Goal: Check status: Check status

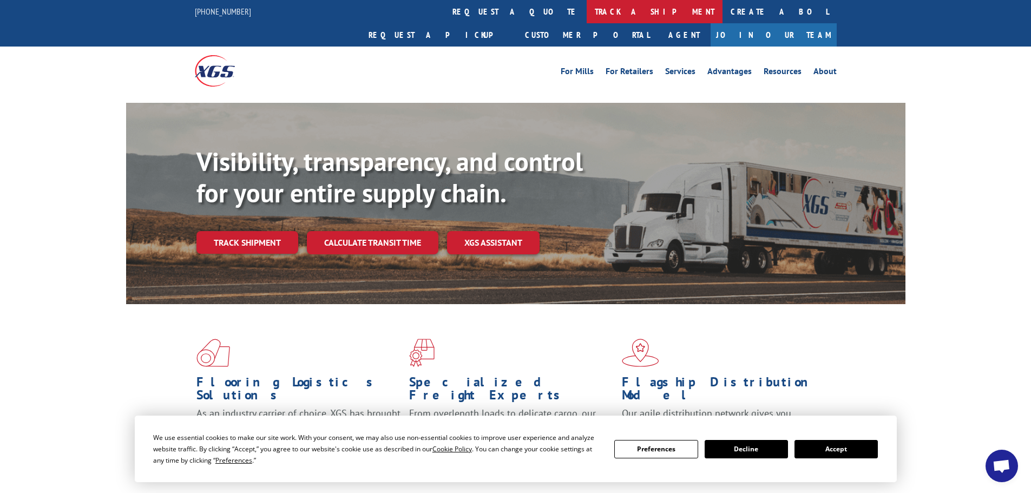
click at [587, 18] on link "track a shipment" at bounding box center [655, 11] width 136 height 23
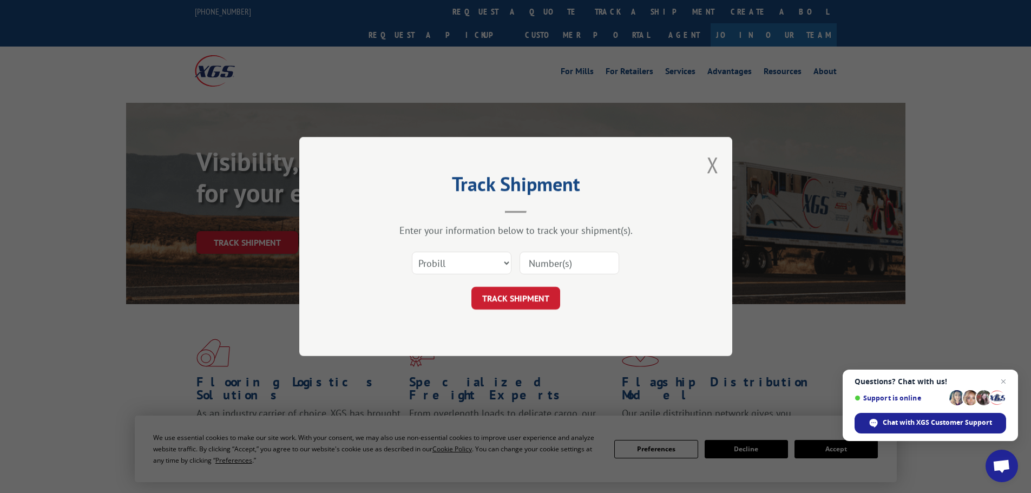
click at [536, 261] on input at bounding box center [570, 263] width 100 height 23
paste input "15971499"
type input "15971499"
click at [530, 301] on button "TRACK SHIPMENT" at bounding box center [515, 298] width 89 height 23
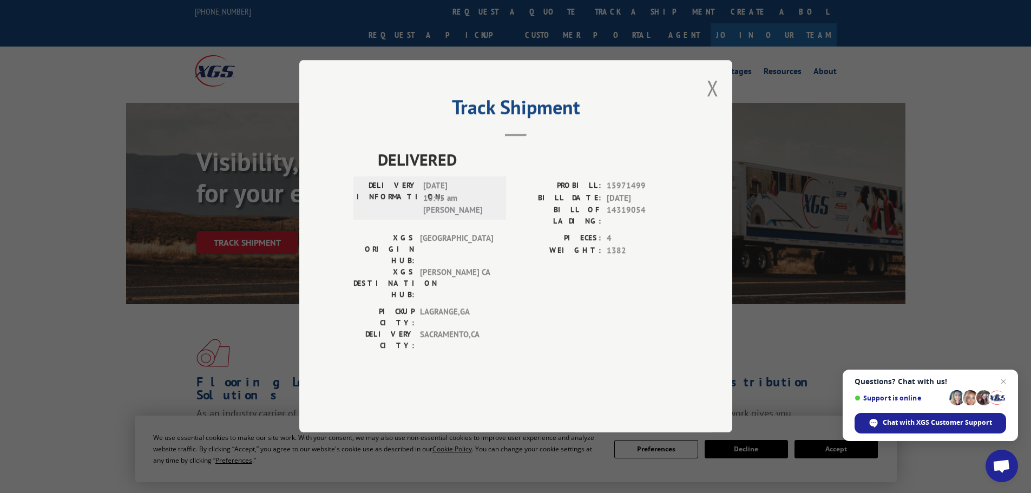
click at [706, 120] on div "Track Shipment DELIVERED DELIVERY INFORMATION: [DATE] 10:45 am [PERSON_NAME]: 1…" at bounding box center [515, 246] width 433 height 372
click at [704, 116] on div "Track Shipment DELIVERED DELIVERY INFORMATION: [DATE] 10:45 am [PERSON_NAME]: 1…" at bounding box center [515, 246] width 433 height 372
click at [707, 102] on button "Close modal" at bounding box center [713, 88] width 12 height 29
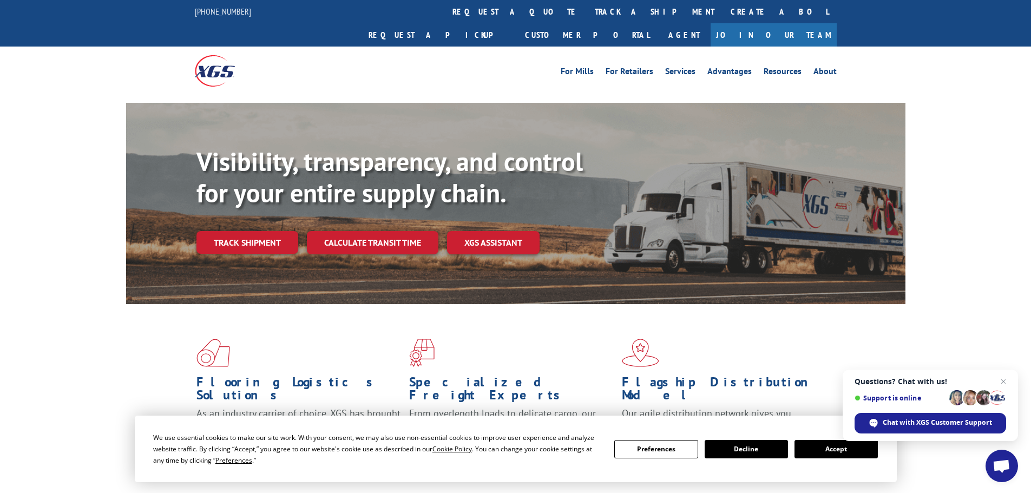
click at [587, 12] on link "track a shipment" at bounding box center [655, 11] width 136 height 23
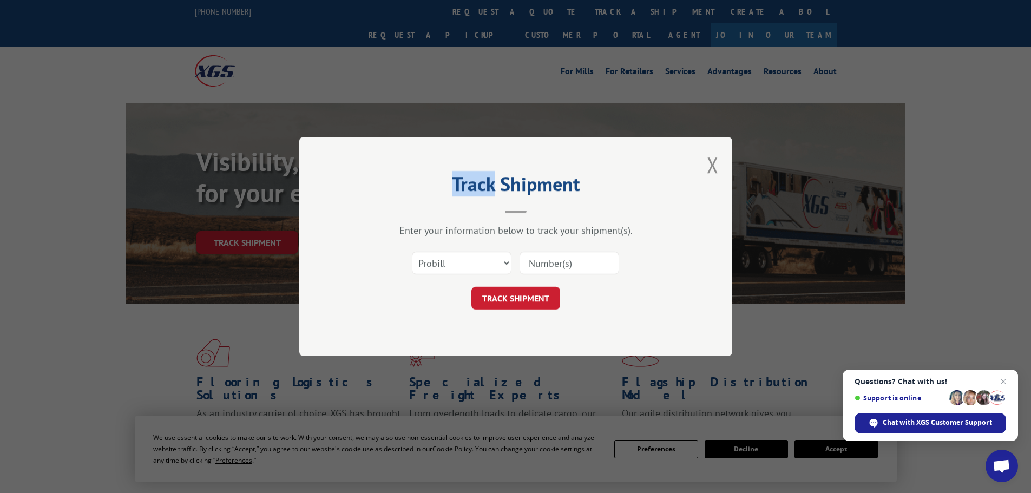
click at [482, 12] on div "Track Shipment Enter your information below to track your shipment(s). Select c…" at bounding box center [515, 246] width 1031 height 493
click at [555, 263] on input at bounding box center [570, 263] width 100 height 23
paste input "15971499"
type input "15971499"
click at [519, 299] on button "TRACK SHIPMENT" at bounding box center [515, 298] width 89 height 23
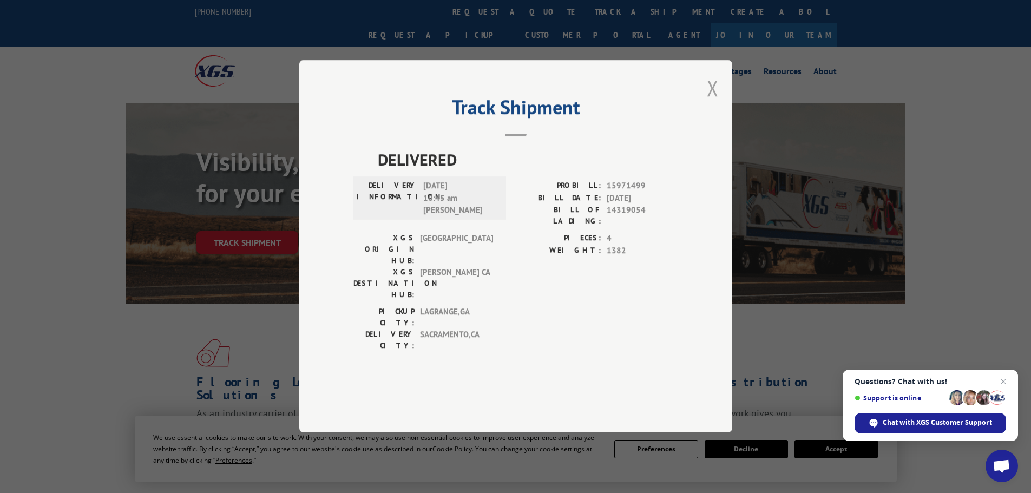
click at [711, 102] on button "Close modal" at bounding box center [713, 88] width 12 height 29
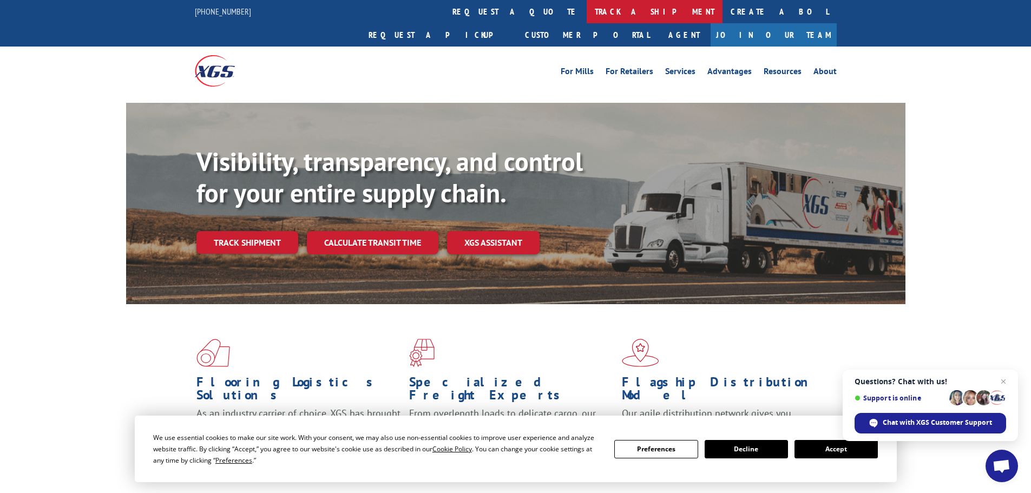
click at [587, 11] on link "track a shipment" at bounding box center [655, 11] width 136 height 23
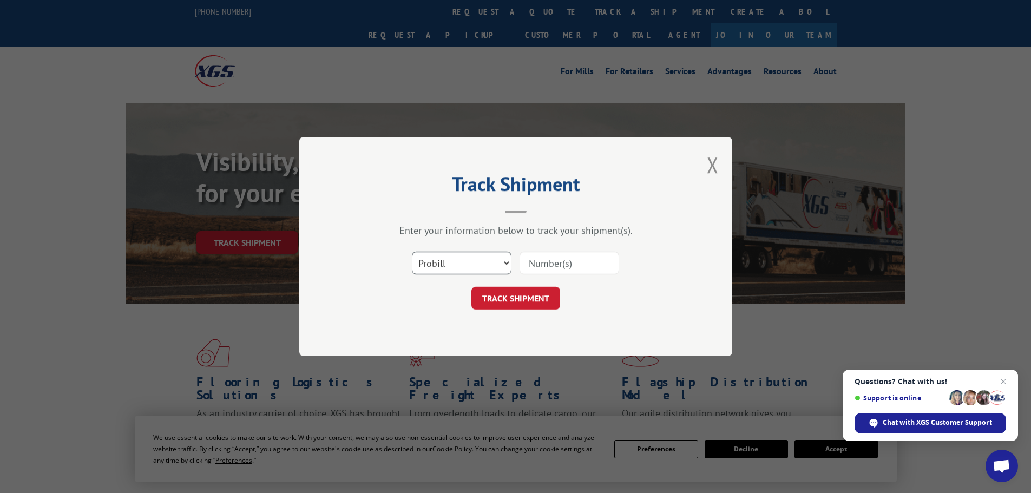
click at [499, 264] on select "Select category... Probill BOL PO" at bounding box center [462, 263] width 100 height 23
select select "bol"
click at [412, 252] on select "Select category... Probill BOL PO" at bounding box center [462, 263] width 100 height 23
click at [541, 260] on input at bounding box center [570, 263] width 100 height 23
paste input "6100054267"
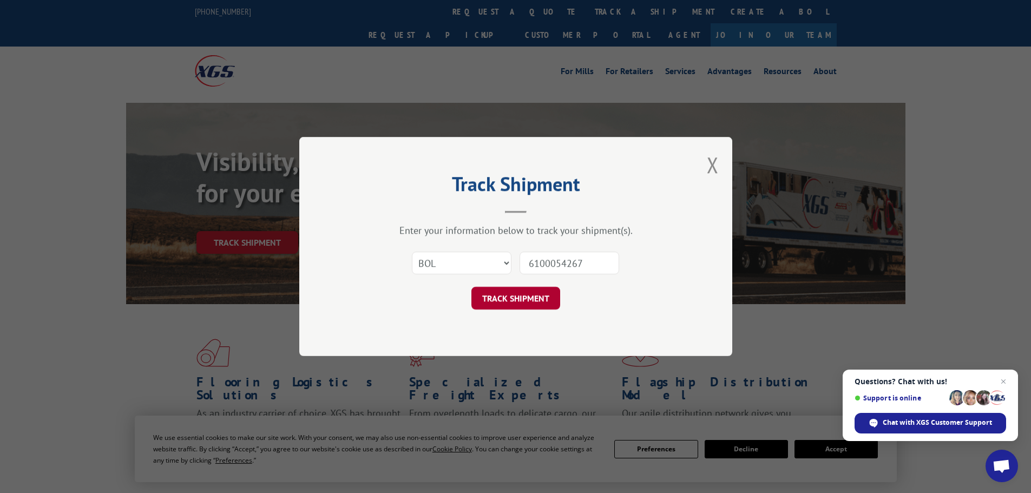
type input "6100054267"
click at [517, 300] on button "TRACK SHIPMENT" at bounding box center [515, 298] width 89 height 23
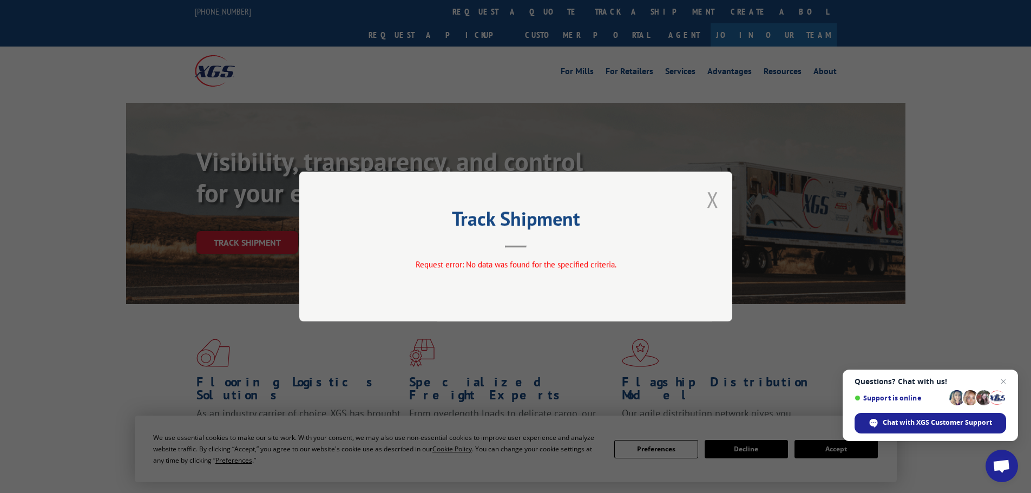
click at [714, 200] on button "Close modal" at bounding box center [713, 199] width 12 height 29
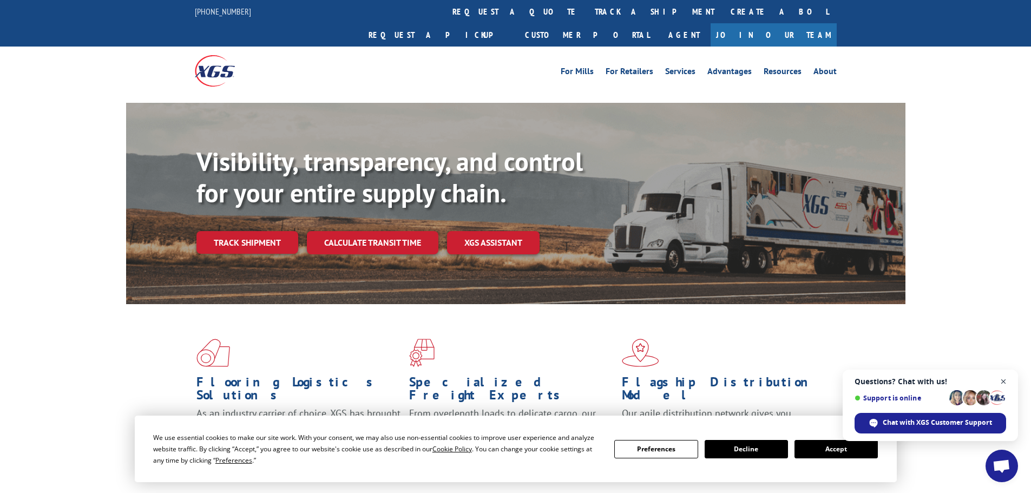
click at [1006, 383] on span "Close chat" at bounding box center [1004, 382] width 14 height 14
